Goal: Transaction & Acquisition: Download file/media

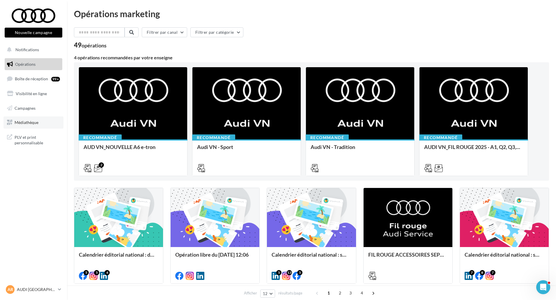
click at [32, 118] on link "Médiathèque" at bounding box center [33, 122] width 60 height 12
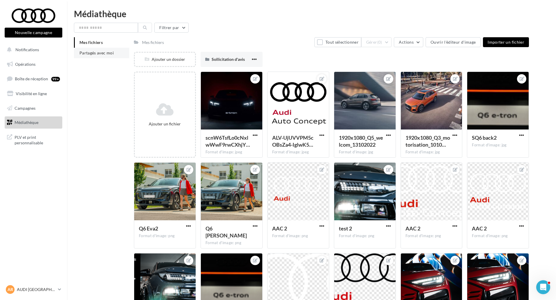
click at [106, 55] on span "Partagés avec moi" at bounding box center [96, 52] width 34 height 5
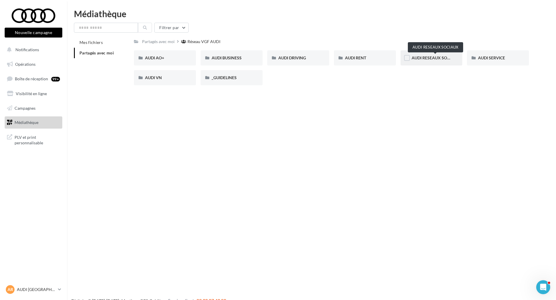
click at [429, 57] on span "AUDI RESEAUX SOCIAUX" at bounding box center [435, 57] width 48 height 5
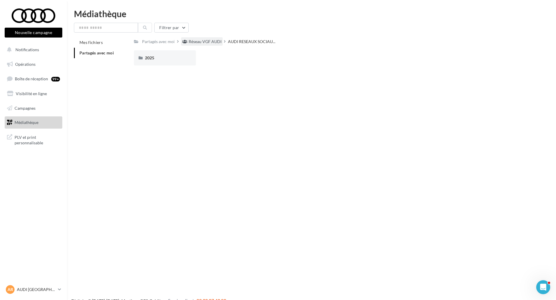
click at [207, 41] on div "Réseau VGF AUDI" at bounding box center [205, 42] width 33 height 6
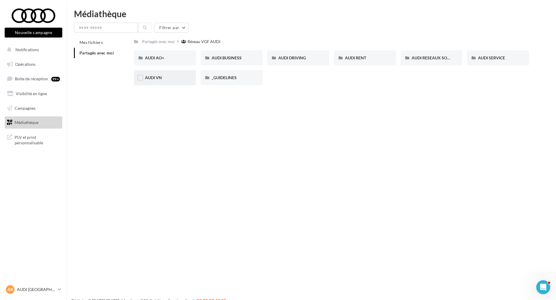
click at [182, 77] on div "AUDI VN" at bounding box center [165, 78] width 40 height 6
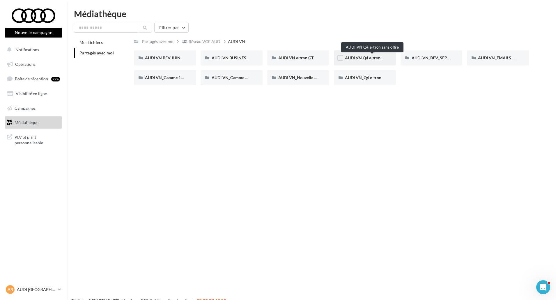
click at [380, 59] on span "AUDI VN Q4 e-tron sans offre" at bounding box center [372, 57] width 54 height 5
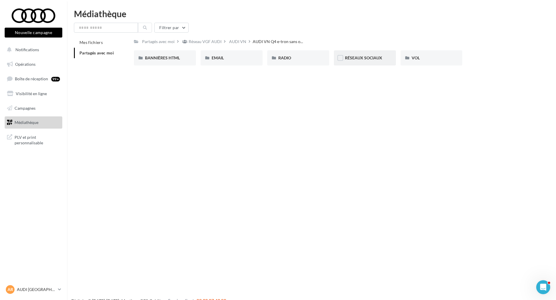
click at [378, 55] on div "RÉSEAUX SOCIAUX" at bounding box center [365, 57] width 62 height 15
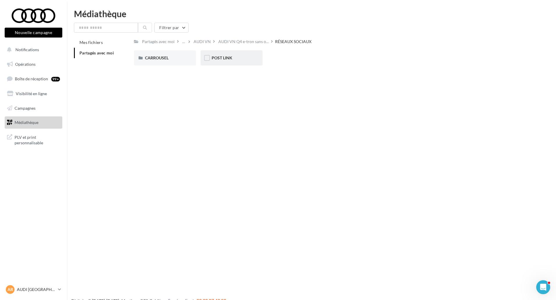
click at [234, 59] on div "POST LINK" at bounding box center [232, 58] width 40 height 6
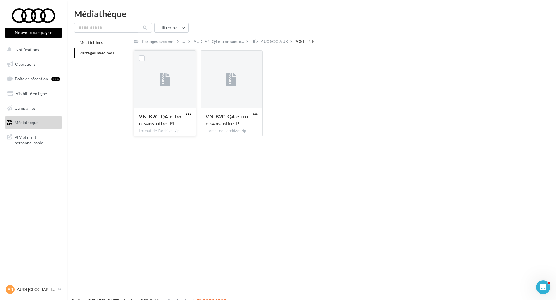
click at [186, 115] on span "button" at bounding box center [188, 114] width 5 height 5
click at [181, 122] on button "Télécharger" at bounding box center [163, 125] width 58 height 15
click at [290, 63] on div "VN_B2C_Q4_e-tron_sans_offre_PL_… Format de l'archive: zip VN_B2C_Q4_e-tron_sans…" at bounding box center [333, 95] width 399 height 91
click at [266, 40] on div "Le téléchargement va bientôt commencer" at bounding box center [278, 36] width 102 height 13
click at [274, 44] on div "RÉSEAUX SOCIAUX" at bounding box center [269, 42] width 36 height 6
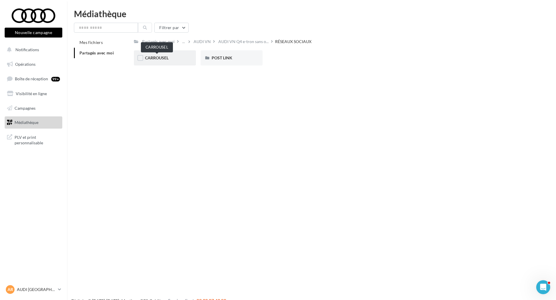
click at [153, 58] on span "CARROUSEL" at bounding box center [157, 57] width 24 height 5
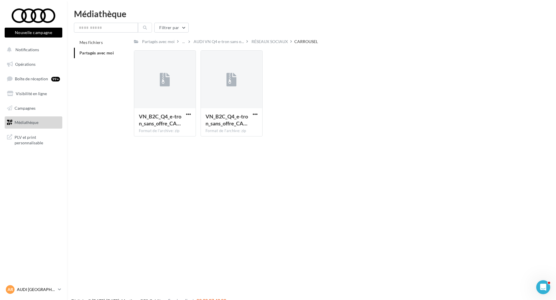
click at [57, 289] on link "AR AUDI ROUEN audi-roue-ver" at bounding box center [34, 289] width 58 height 11
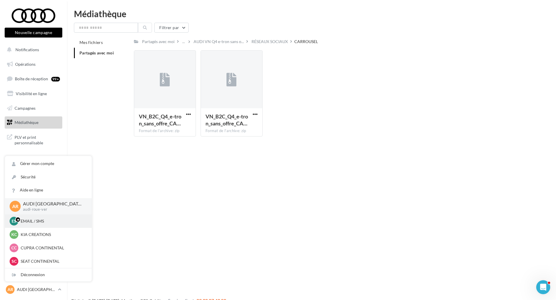
click at [49, 223] on p "EMAIL / SMS" at bounding box center [53, 221] width 64 height 6
